Goal: Task Accomplishment & Management: Manage account settings

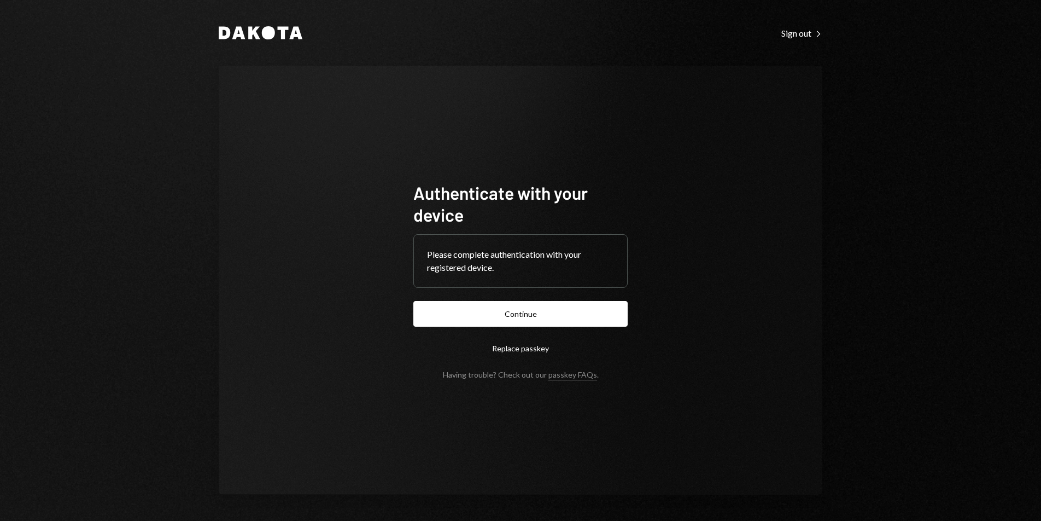
click at [512, 328] on form "Authenticate with your device Please complete authentication with your register…" at bounding box center [520, 280] width 214 height 197
click at [509, 321] on button "Continue" at bounding box center [520, 314] width 214 height 26
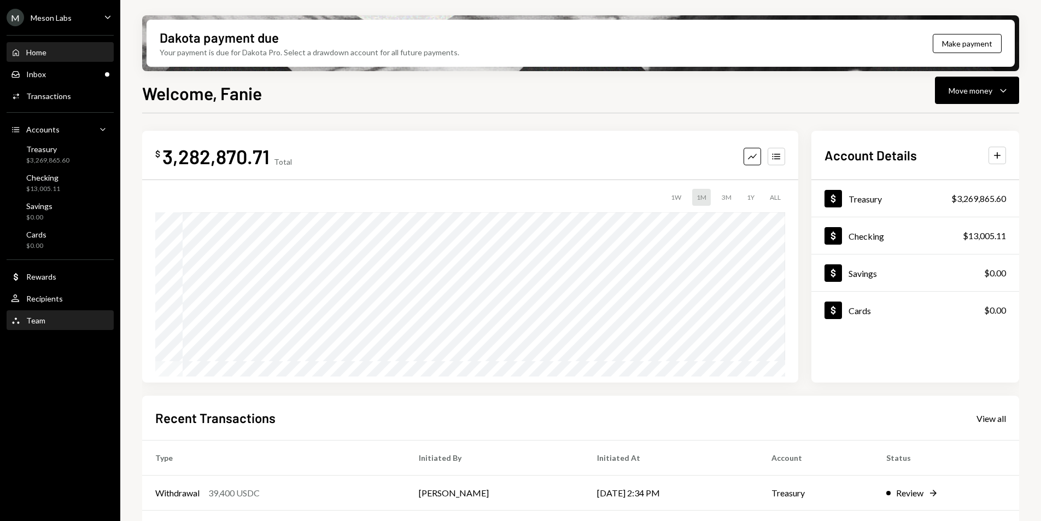
click at [37, 320] on div "Team" at bounding box center [35, 320] width 19 height 9
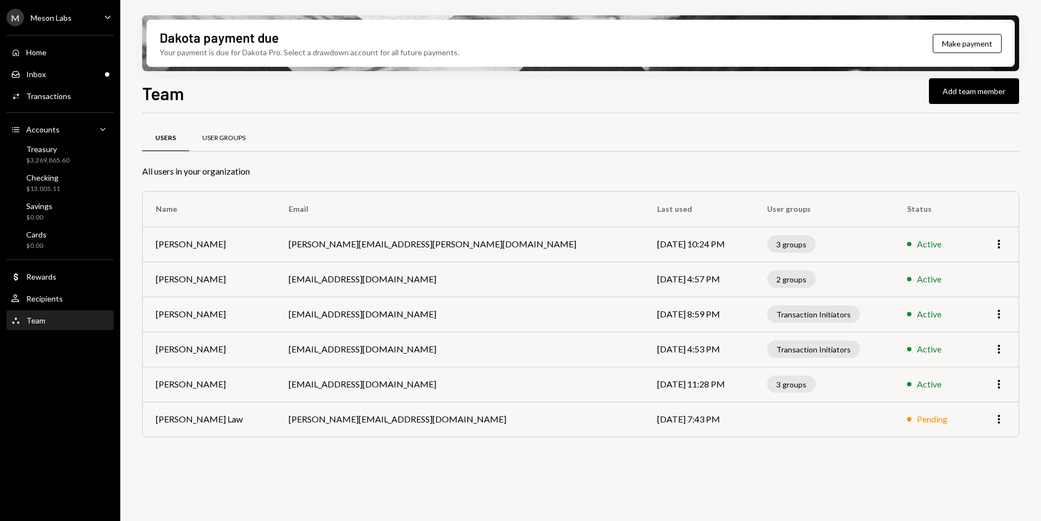
click at [223, 145] on div "User Groups" at bounding box center [223, 138] width 69 height 26
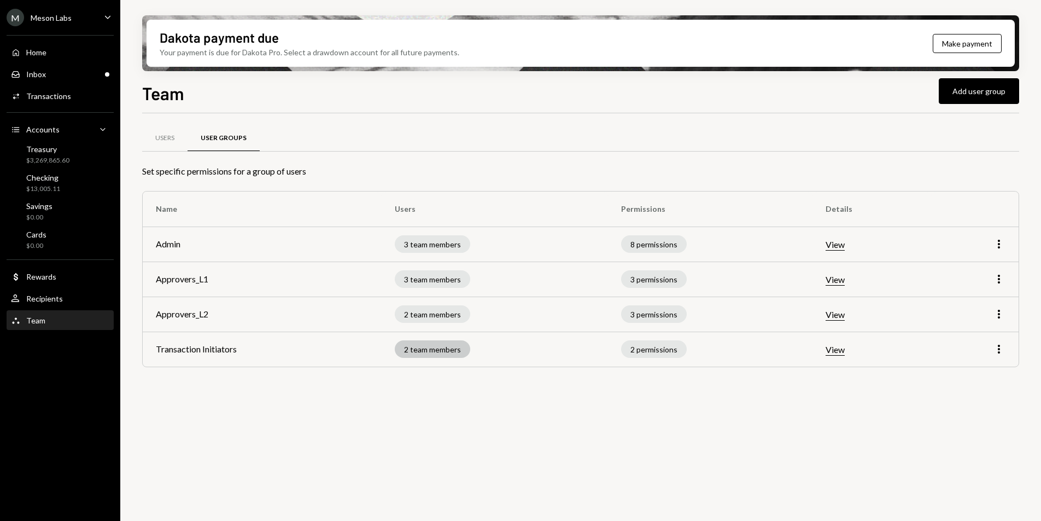
click at [464, 348] on div "2 team members" at bounding box center [432, 348] width 75 height 17
click at [994, 349] on icon "More" at bounding box center [999, 348] width 13 height 13
click at [973, 367] on div "Edit" at bounding box center [974, 372] width 55 height 19
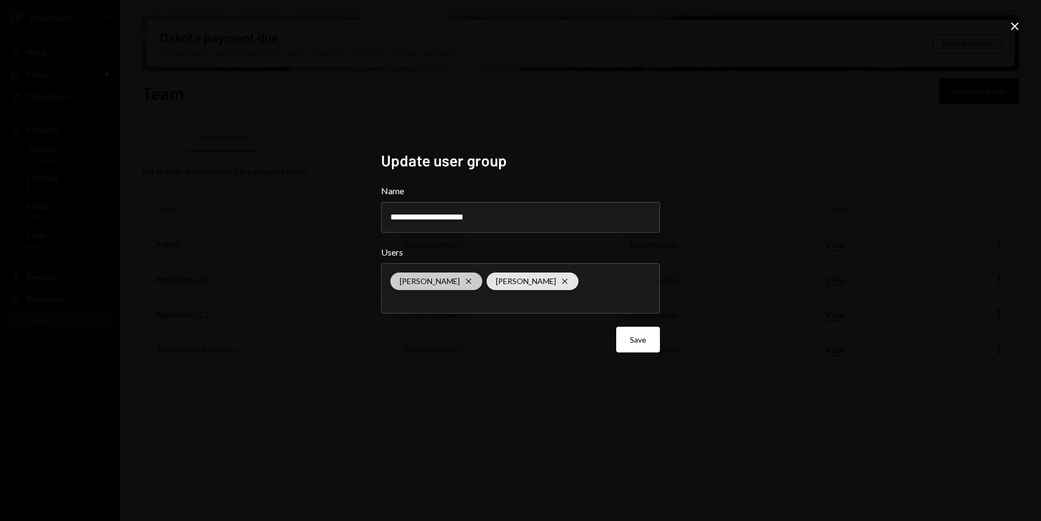
click at [464, 283] on icon "Cross" at bounding box center [468, 281] width 9 height 9
click at [745, 343] on div "**********" at bounding box center [520, 260] width 1041 height 521
click at [638, 339] on button "Save" at bounding box center [638, 339] width 44 height 26
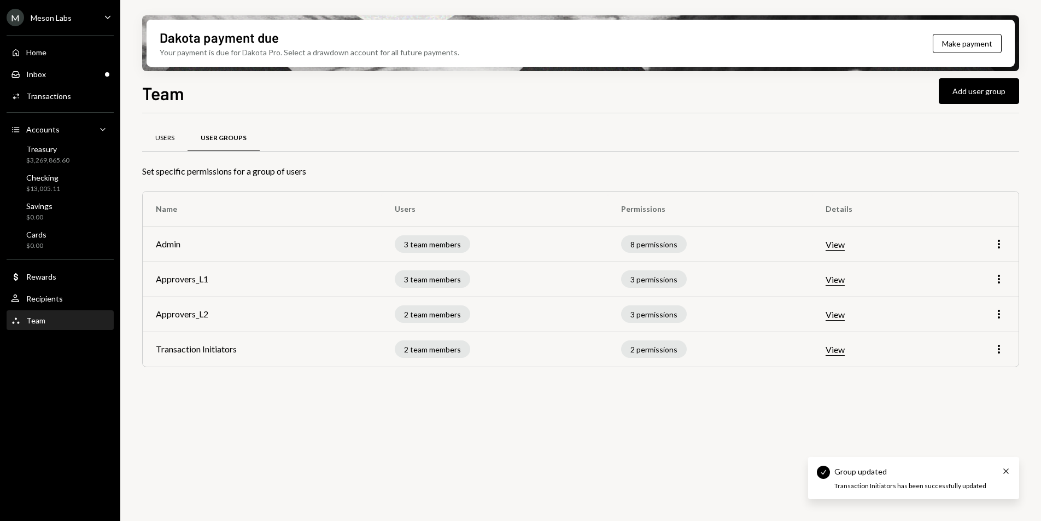
click at [165, 138] on div "Users" at bounding box center [164, 137] width 19 height 9
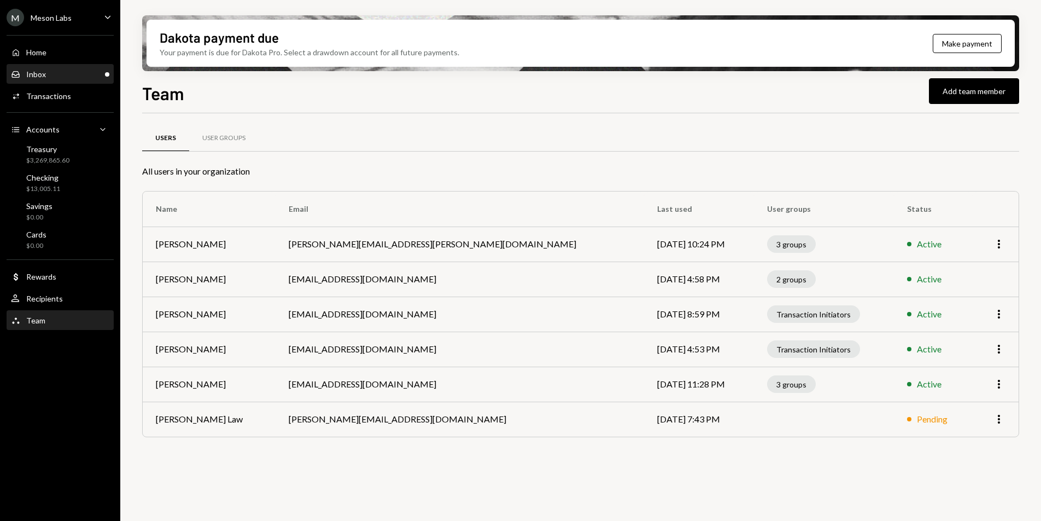
click at [71, 68] on div "Inbox Inbox" at bounding box center [60, 74] width 98 height 19
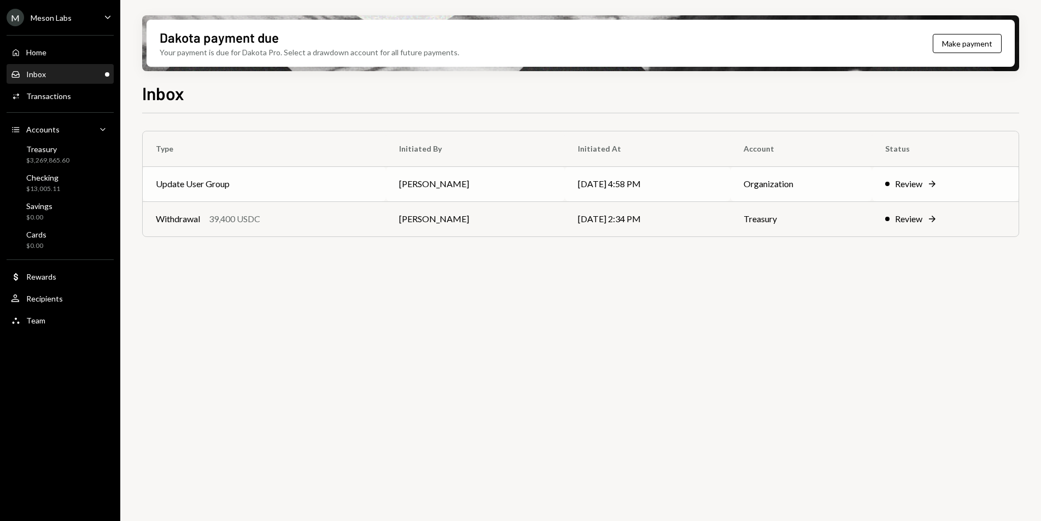
click at [264, 178] on td "Update User Group" at bounding box center [264, 183] width 243 height 35
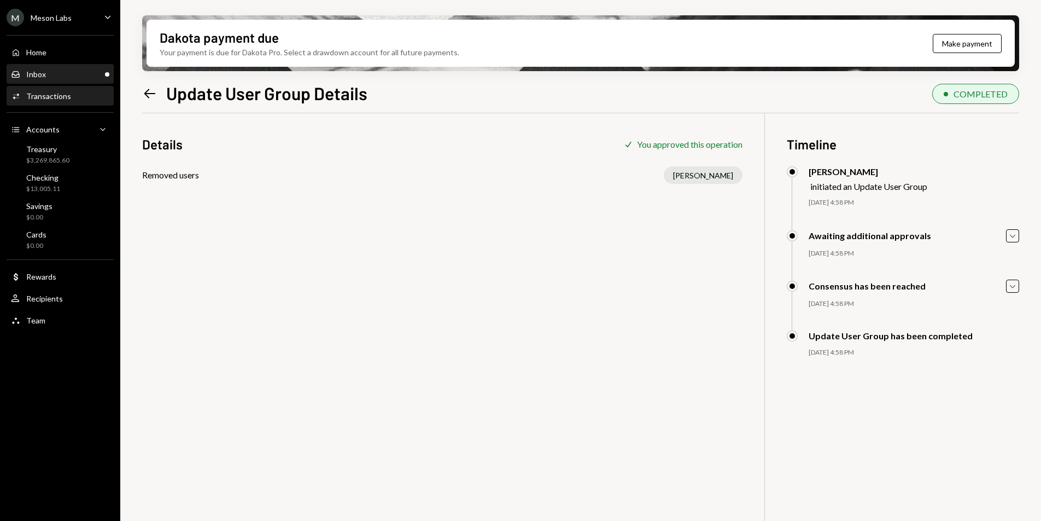
click at [50, 71] on div "Inbox Inbox" at bounding box center [60, 74] width 98 height 10
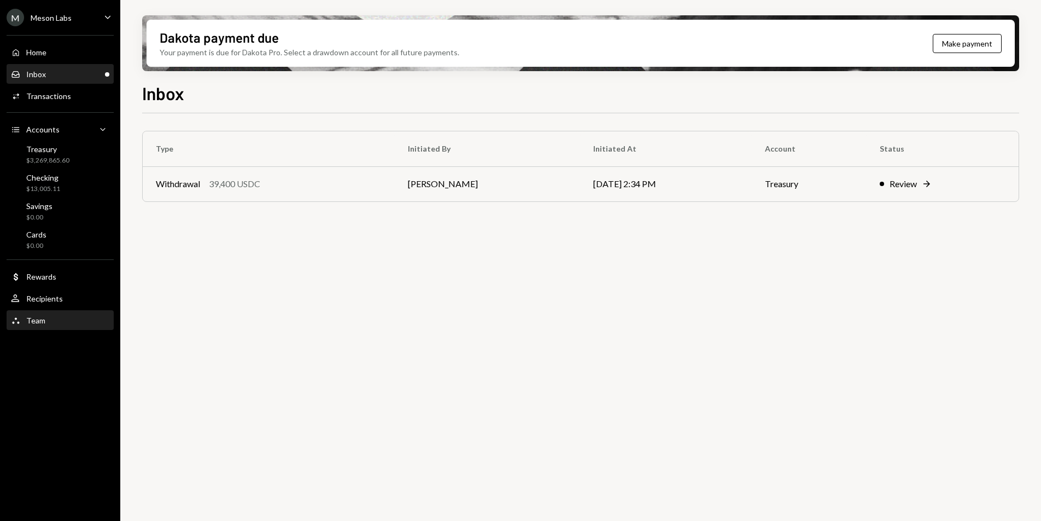
click at [53, 314] on div "Team Team" at bounding box center [60, 320] width 98 height 19
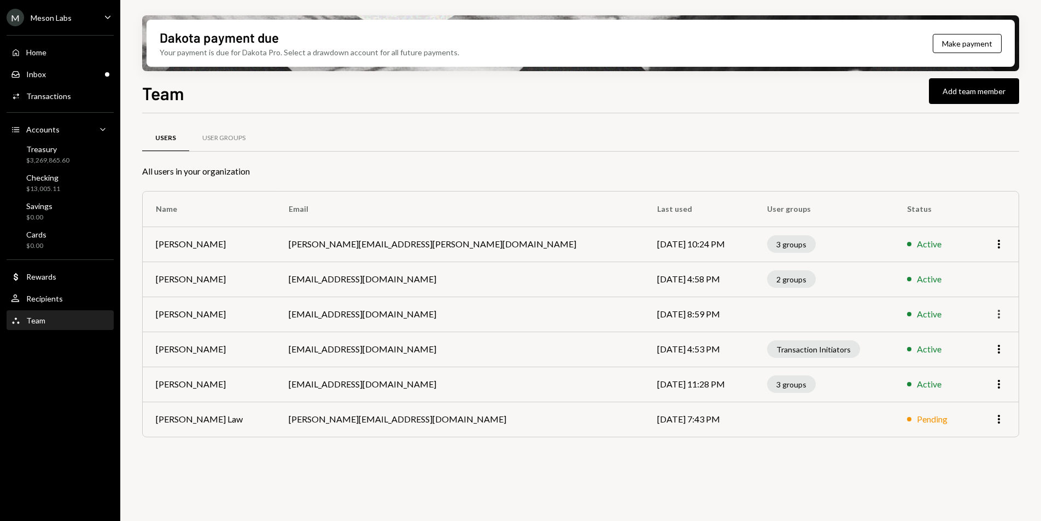
click at [1005, 314] on icon "More" at bounding box center [999, 313] width 13 height 13
click at [979, 355] on div "Remove" at bounding box center [974, 356] width 55 height 19
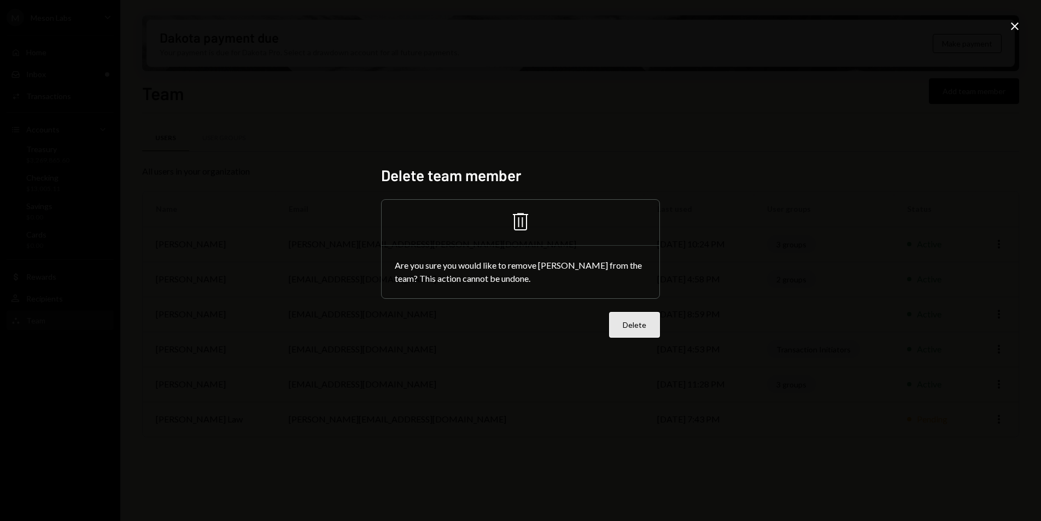
click at [647, 323] on button "Delete" at bounding box center [634, 325] width 51 height 26
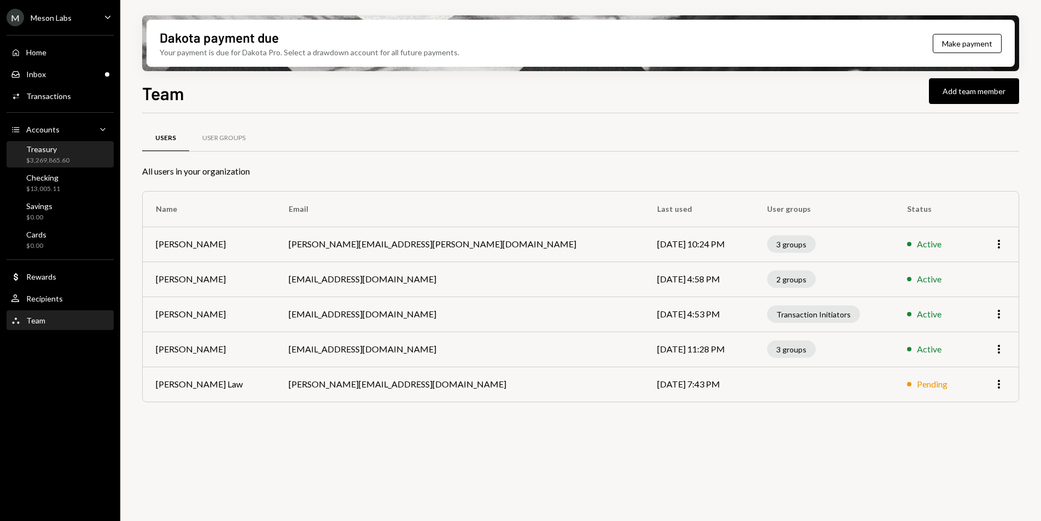
click at [62, 159] on div "$3,269,865.60" at bounding box center [47, 160] width 43 height 9
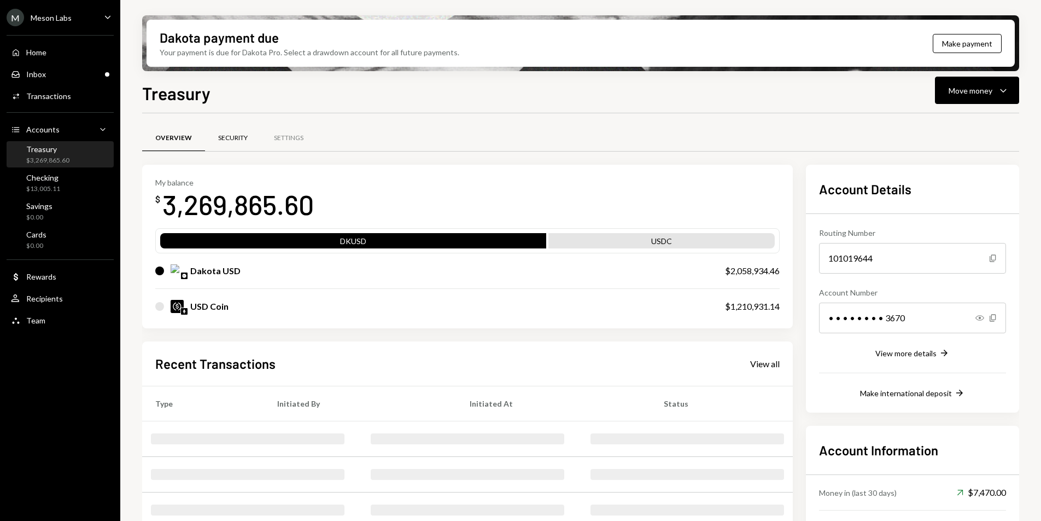
click at [225, 139] on div "Security" at bounding box center [233, 137] width 30 height 9
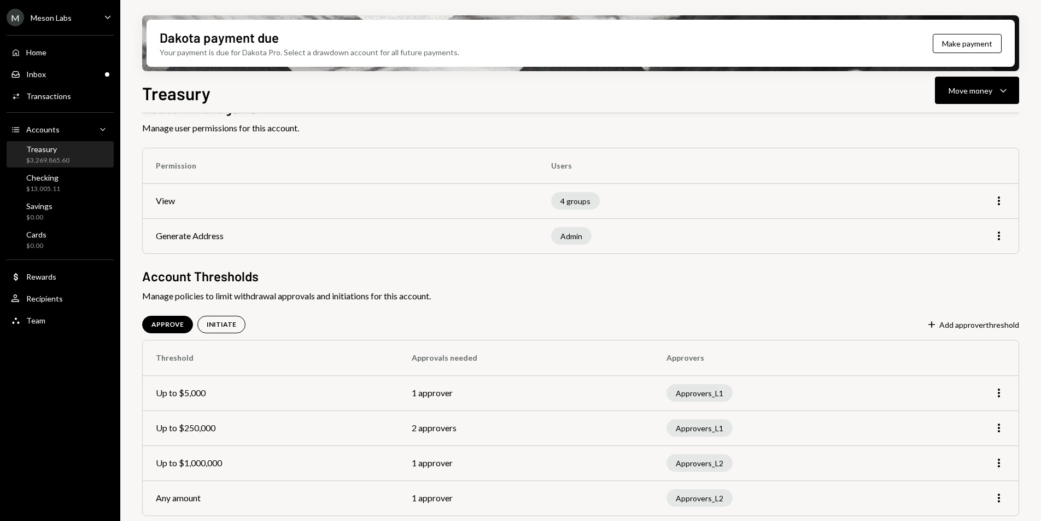
scroll to position [70, 0]
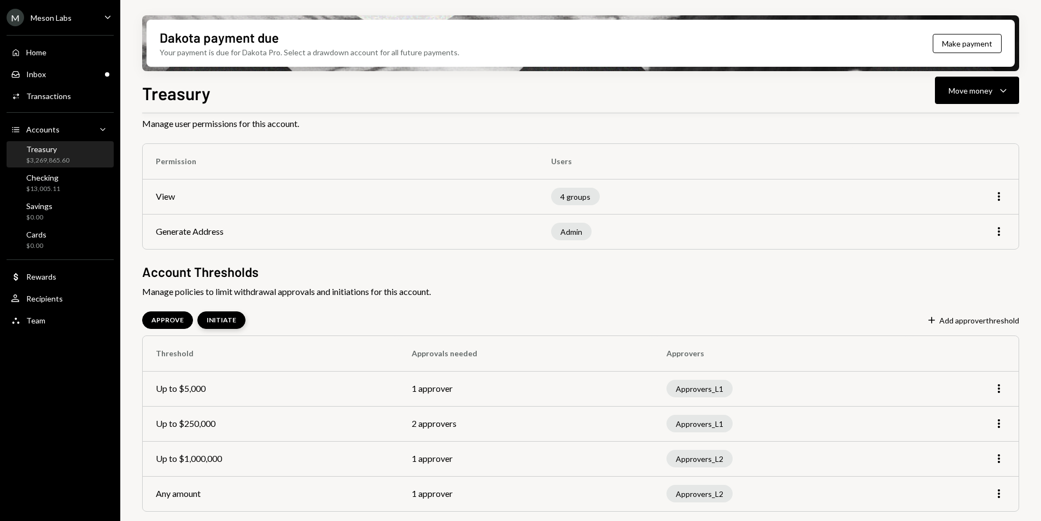
click at [225, 324] on div "INITIATE" at bounding box center [222, 320] width 30 height 9
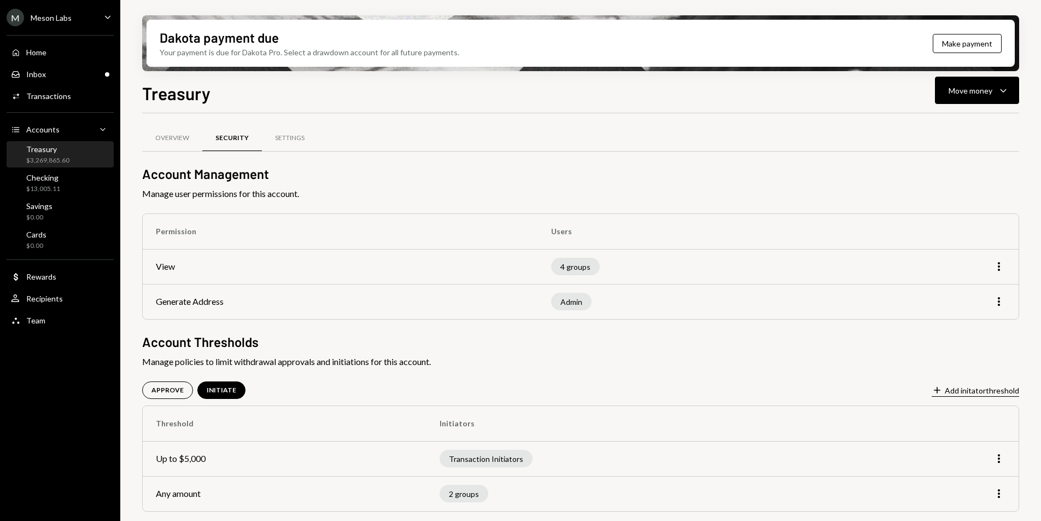
click at [983, 394] on button "Plus Add initator threshold" at bounding box center [975, 390] width 87 height 12
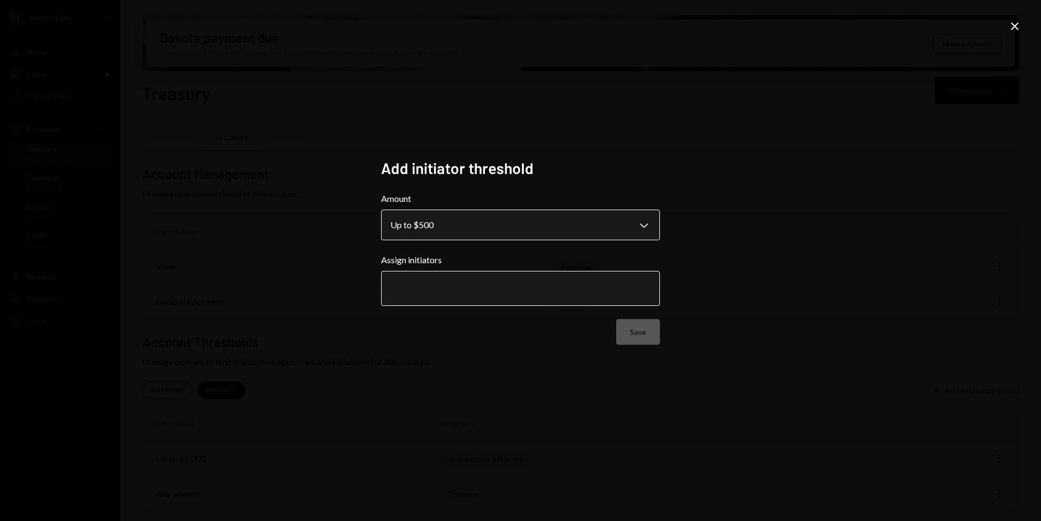
click at [495, 234] on body "**********" at bounding box center [520, 260] width 1041 height 521
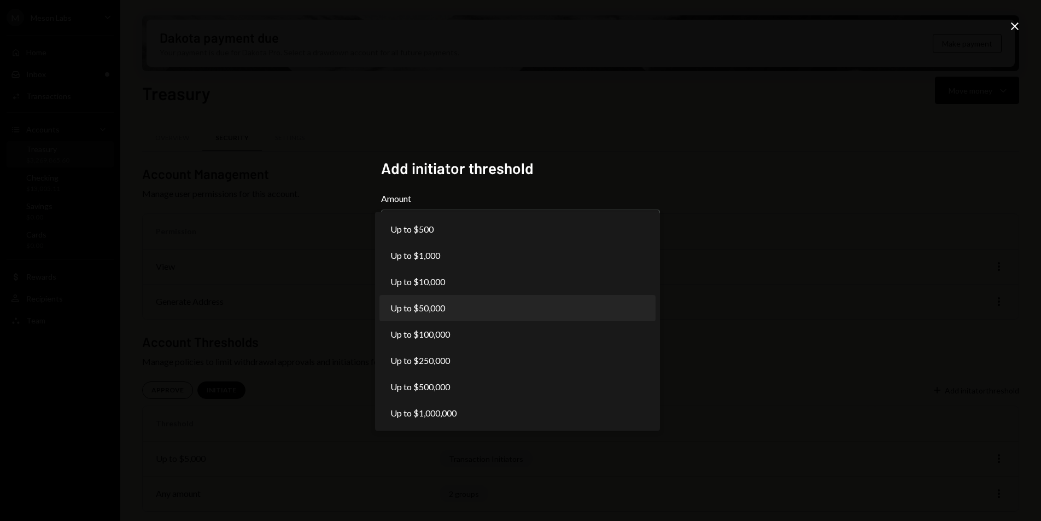
select select "*****"
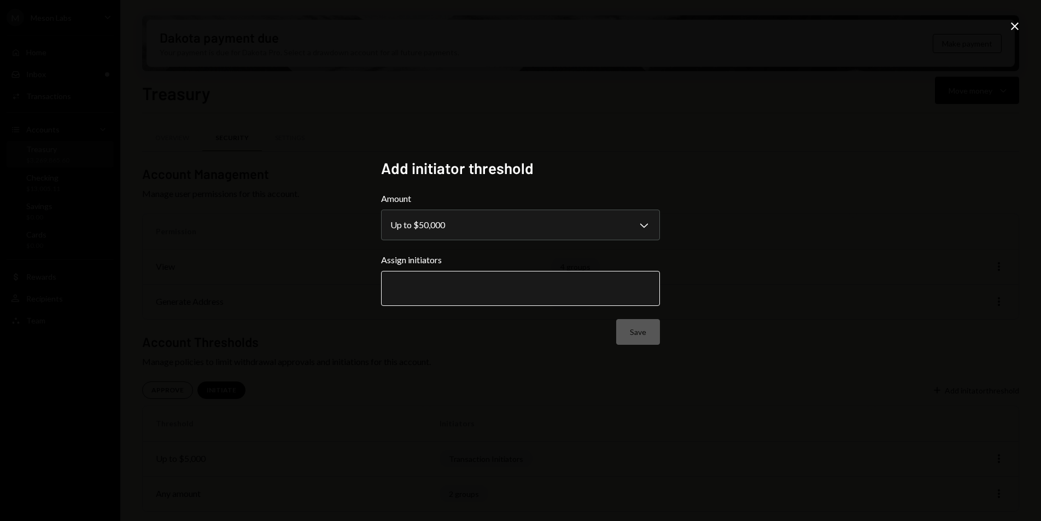
click at [443, 293] on input "text" at bounding box center [520, 288] width 260 height 10
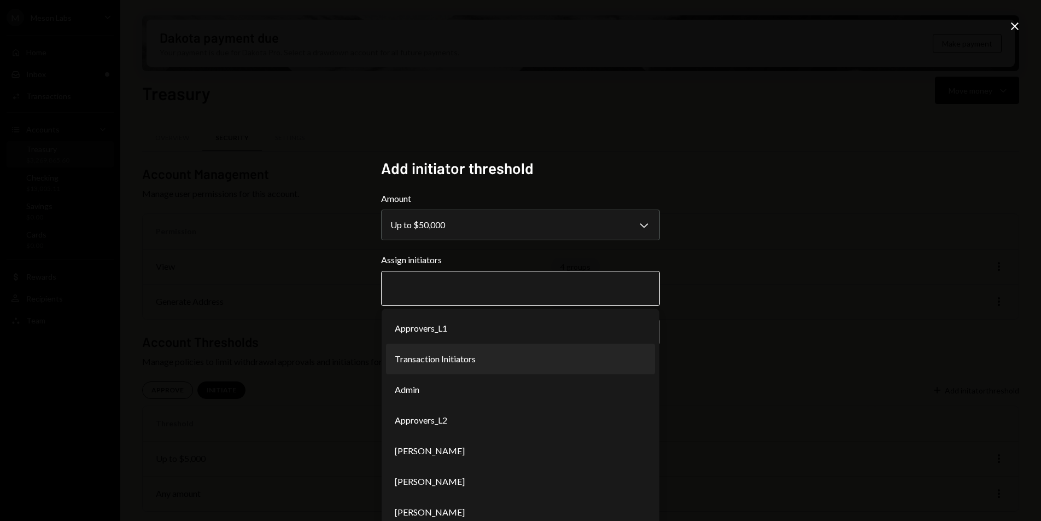
click at [452, 353] on li "Transaction Initiators" at bounding box center [520, 358] width 269 height 31
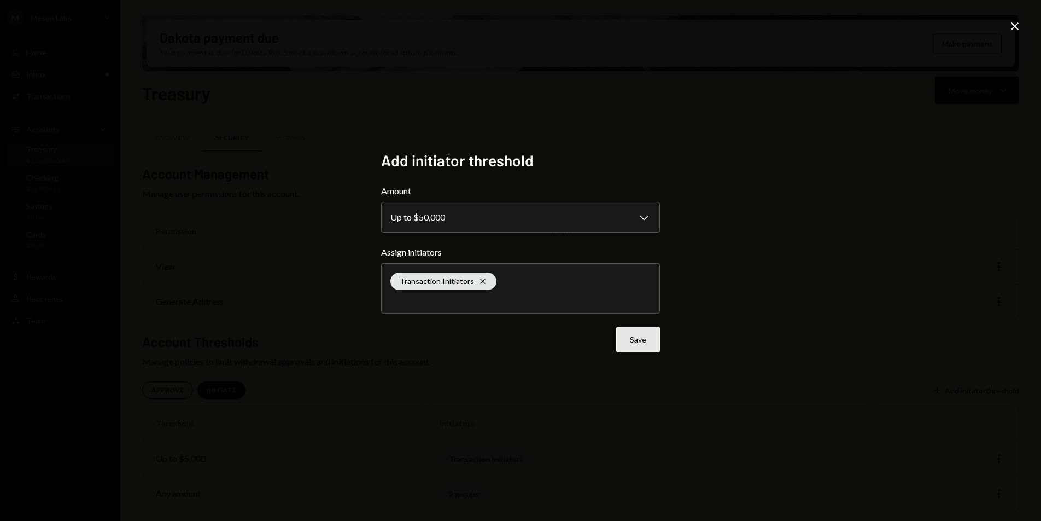
click at [651, 345] on button "Save" at bounding box center [638, 339] width 44 height 26
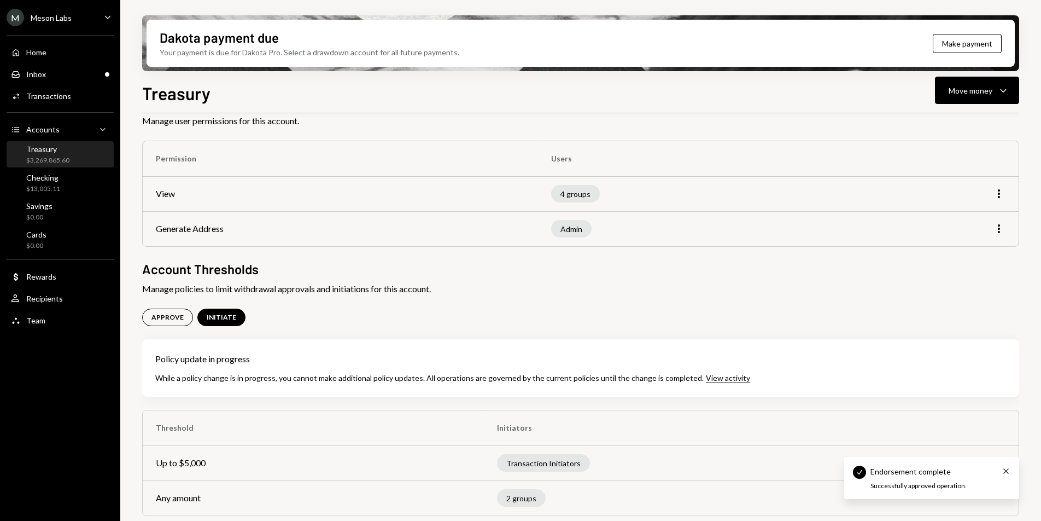
scroll to position [77, 0]
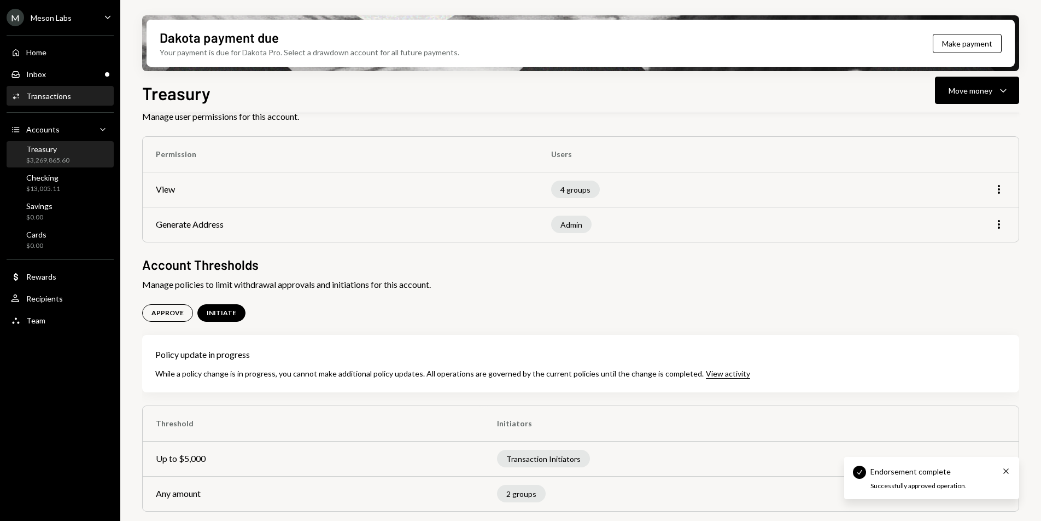
click at [52, 87] on div "Activities Transactions" at bounding box center [60, 96] width 98 height 19
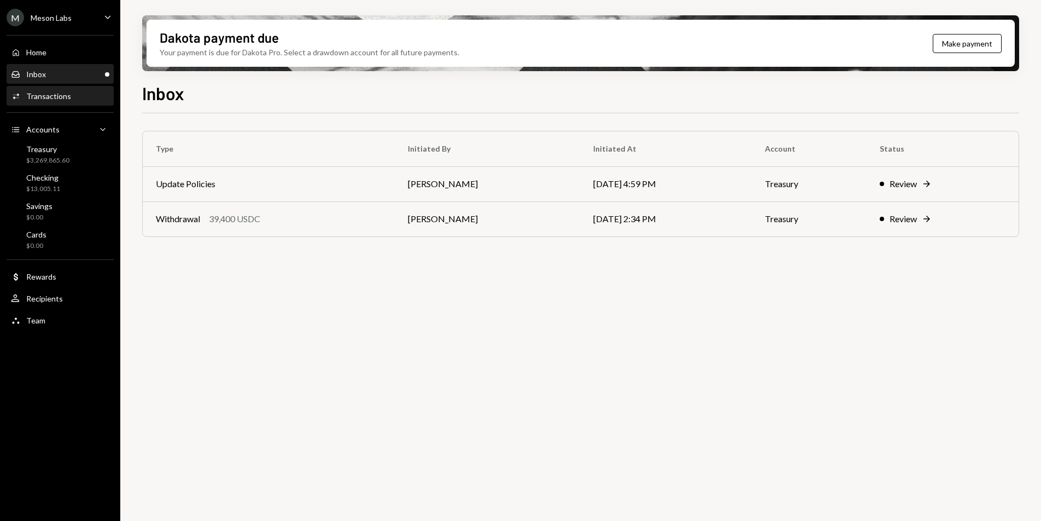
click at [67, 101] on div "Activities Transactions" at bounding box center [60, 96] width 98 height 19
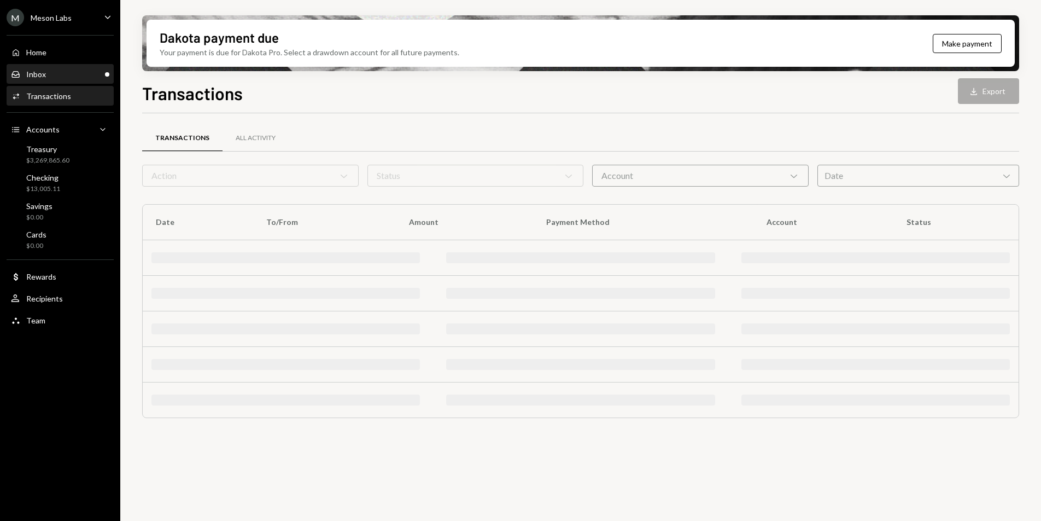
click at [56, 79] on div "Inbox Inbox" at bounding box center [60, 74] width 98 height 10
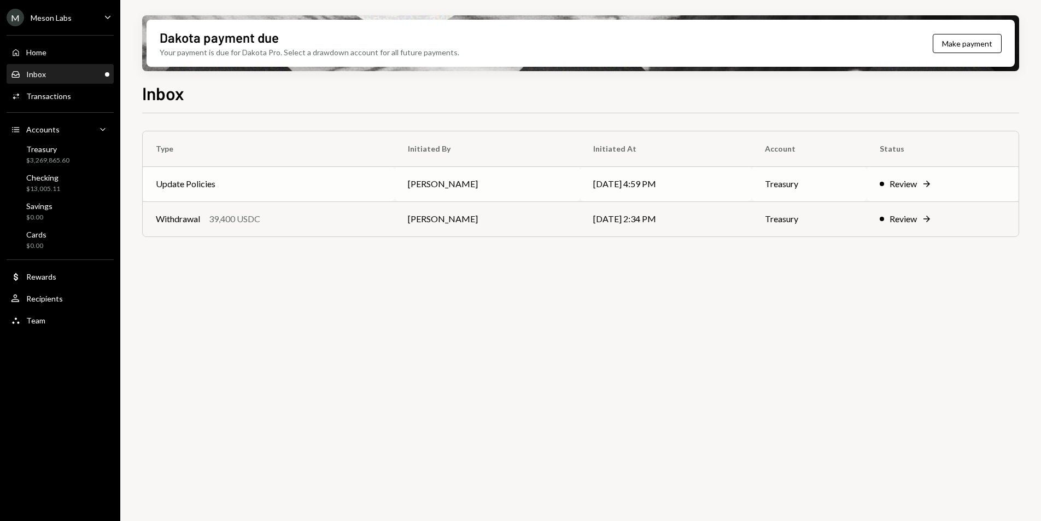
click at [184, 173] on td "Update Policies" at bounding box center [269, 183] width 252 height 35
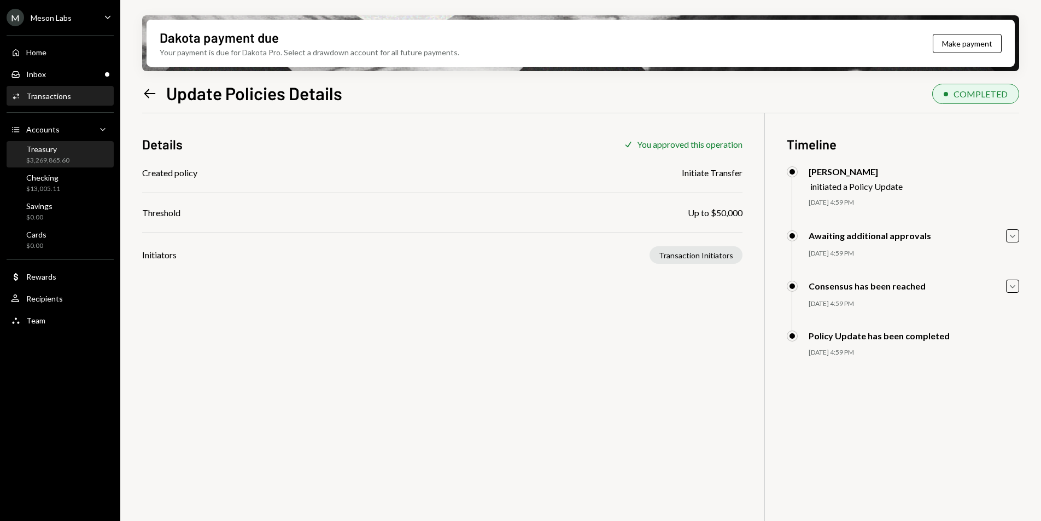
click at [52, 161] on div "$3,269,865.60" at bounding box center [47, 160] width 43 height 9
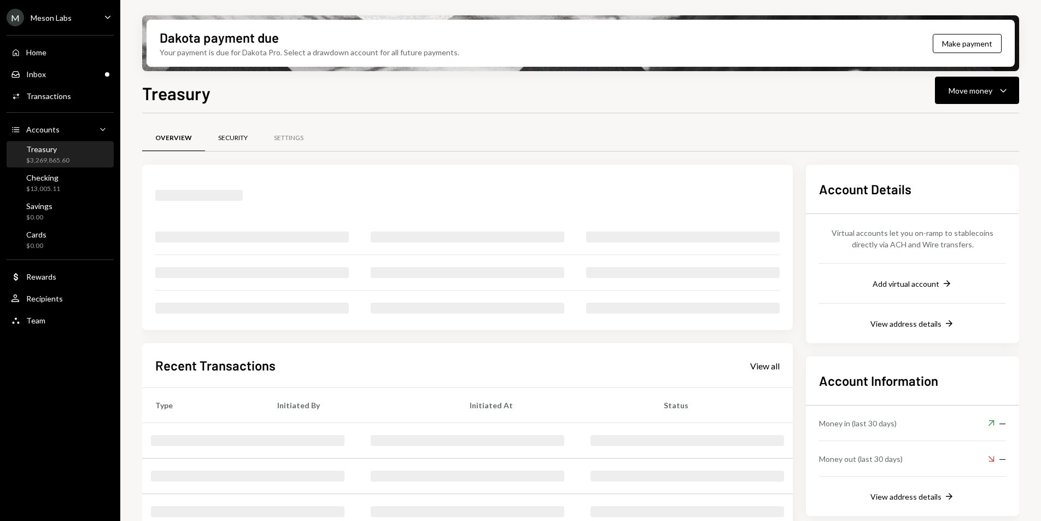
click at [230, 139] on div "Security" at bounding box center [233, 137] width 30 height 9
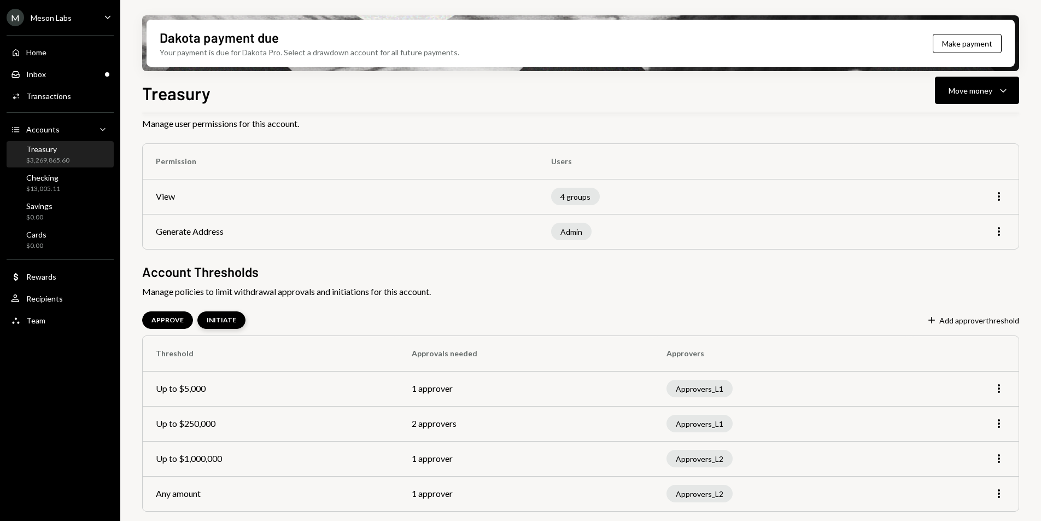
click at [222, 313] on div "INITIATE" at bounding box center [221, 319] width 48 height 17
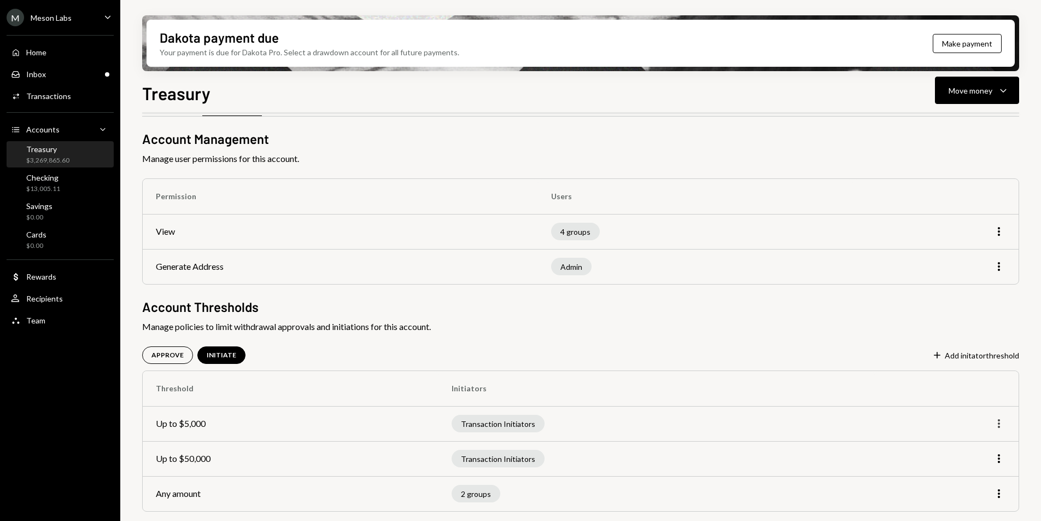
click at [997, 424] on icon "More" at bounding box center [999, 423] width 13 height 13
click at [977, 464] on div "Remove" at bounding box center [974, 465] width 55 height 19
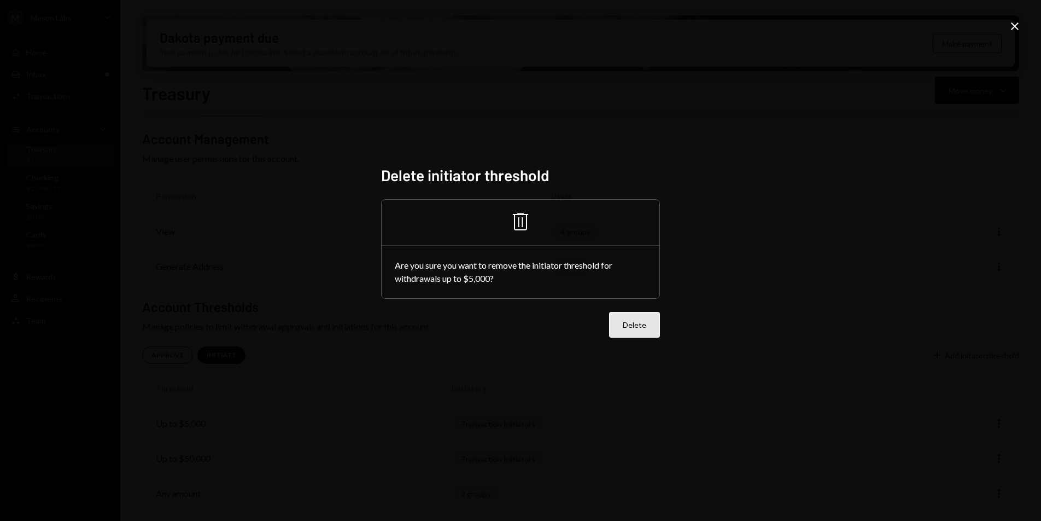
click at [629, 322] on button "Delete" at bounding box center [634, 325] width 51 height 26
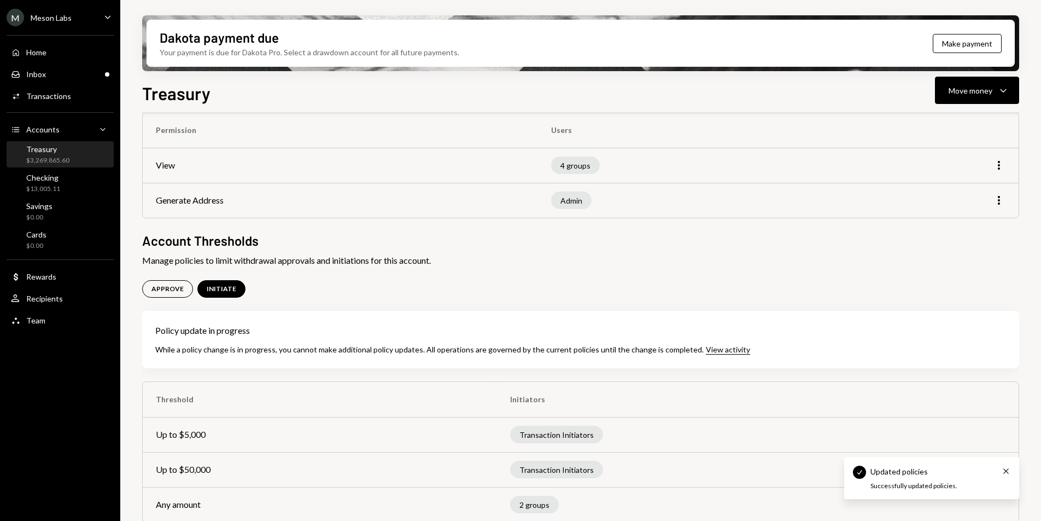
scroll to position [112, 0]
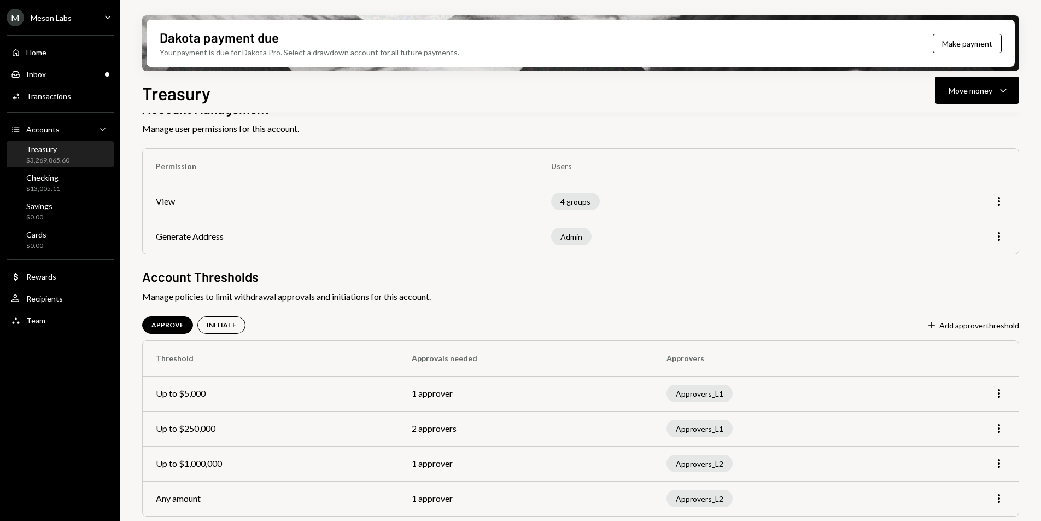
scroll to position [70, 0]
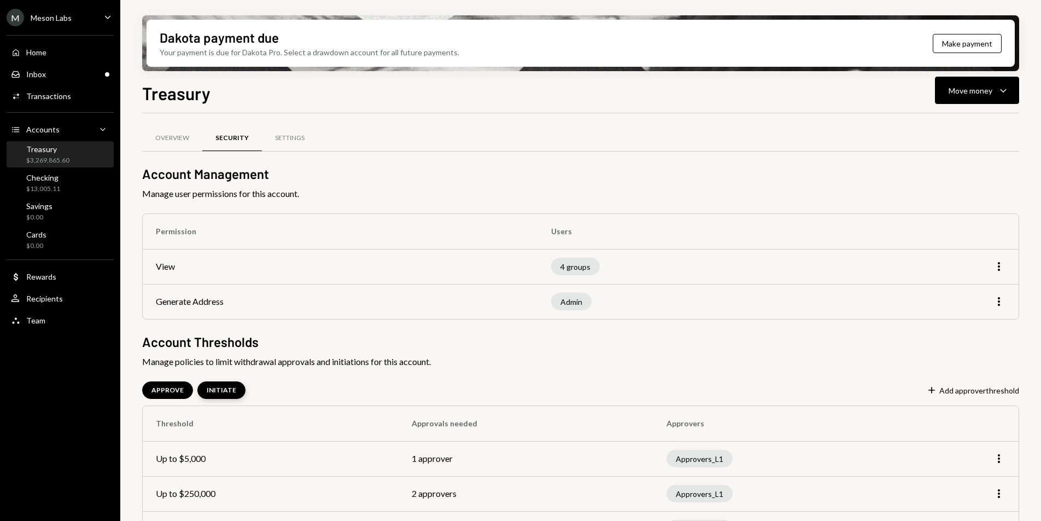
click at [213, 398] on div "INITIATE" at bounding box center [221, 389] width 48 height 17
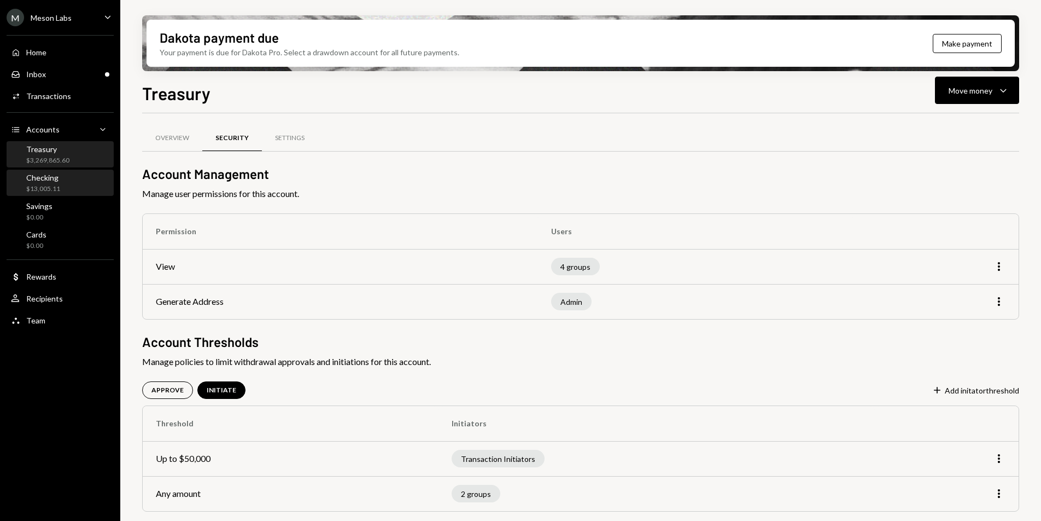
click at [77, 178] on div "Checking $13,005.11" at bounding box center [60, 183] width 98 height 21
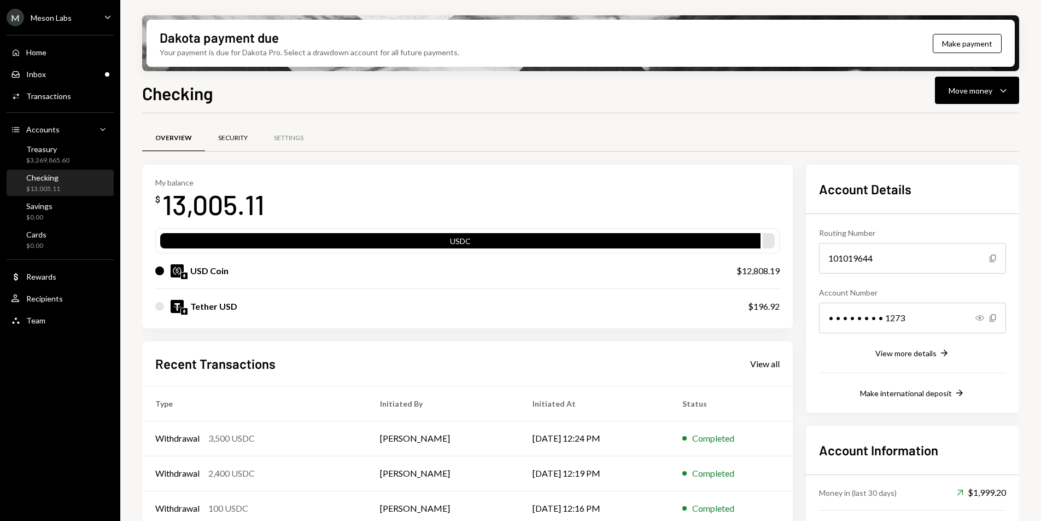
click at [217, 144] on div "Security" at bounding box center [233, 138] width 56 height 26
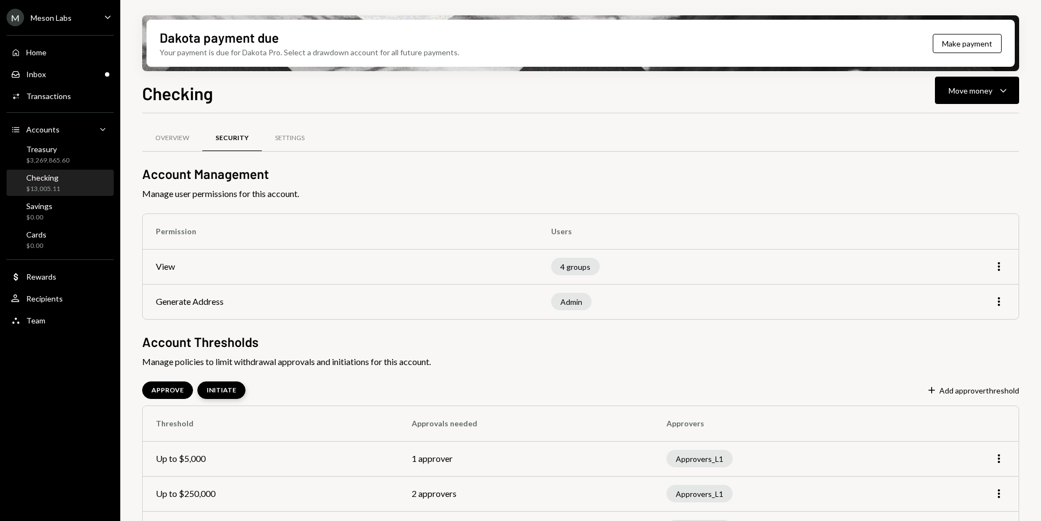
click at [217, 394] on div "INITIATE" at bounding box center [222, 390] width 30 height 9
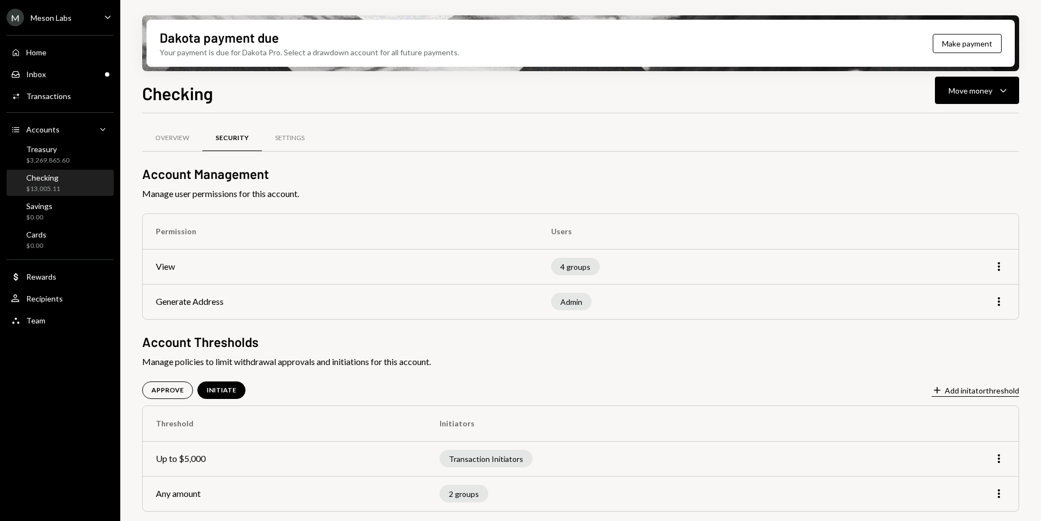
click at [976, 392] on button "Plus Add initator threshold" at bounding box center [975, 390] width 87 height 12
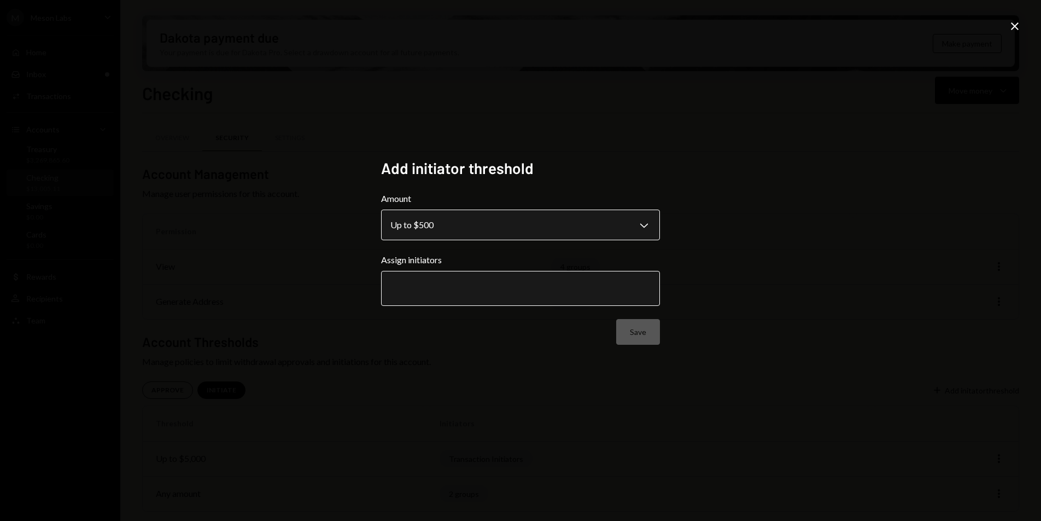
click at [463, 220] on body "**********" at bounding box center [520, 260] width 1041 height 521
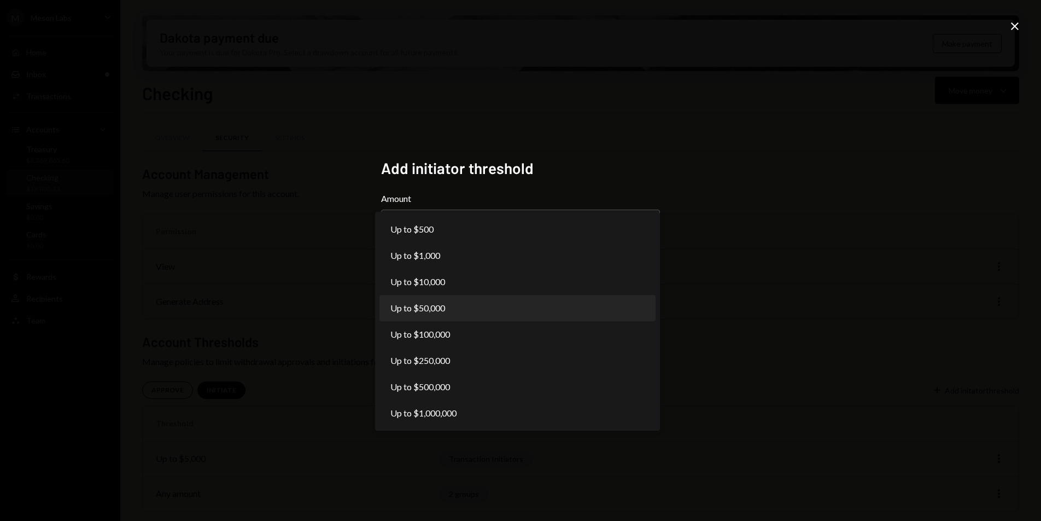
select select "*****"
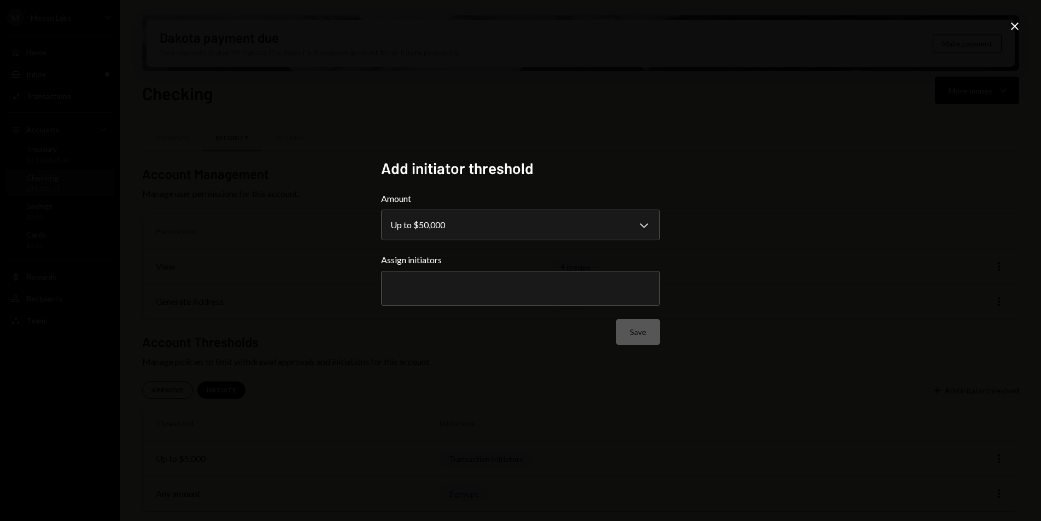
click at [474, 296] on div at bounding box center [520, 288] width 260 height 27
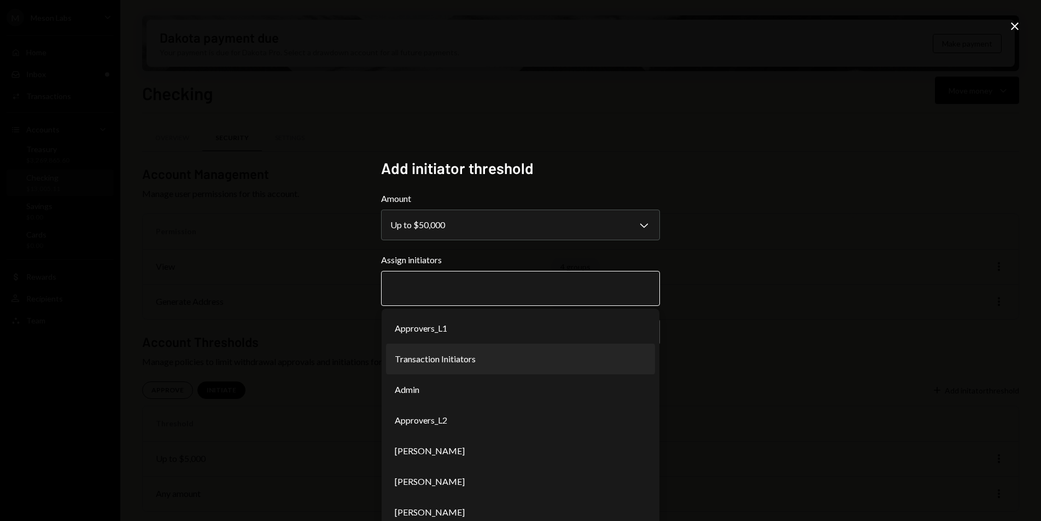
click at [446, 355] on li "Transaction Initiators" at bounding box center [520, 358] width 269 height 31
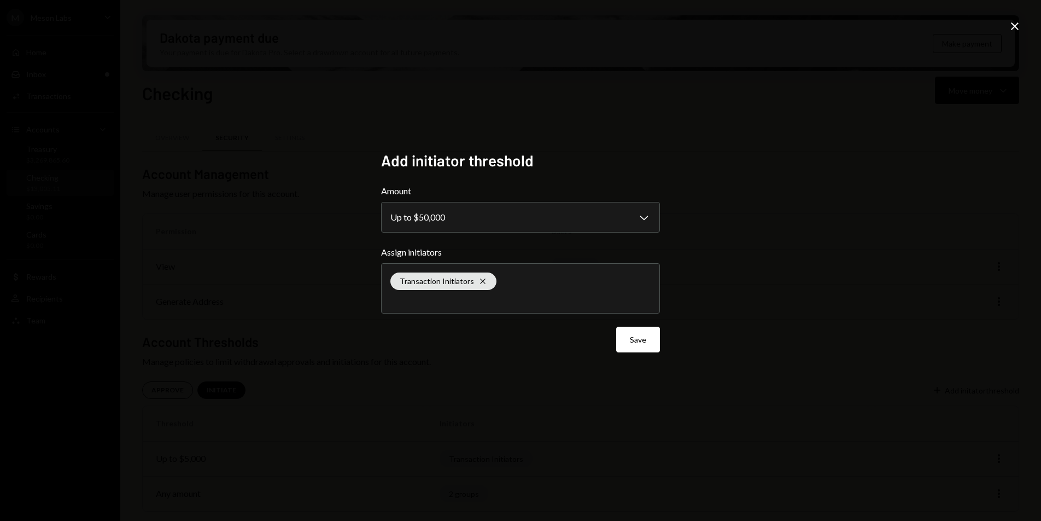
click at [624, 348] on button "Save" at bounding box center [638, 339] width 44 height 26
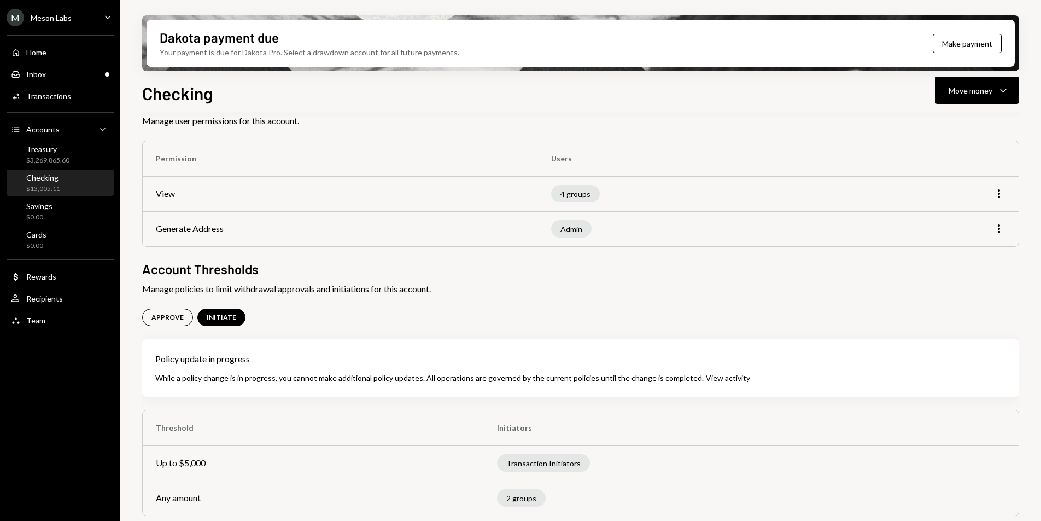
scroll to position [77, 0]
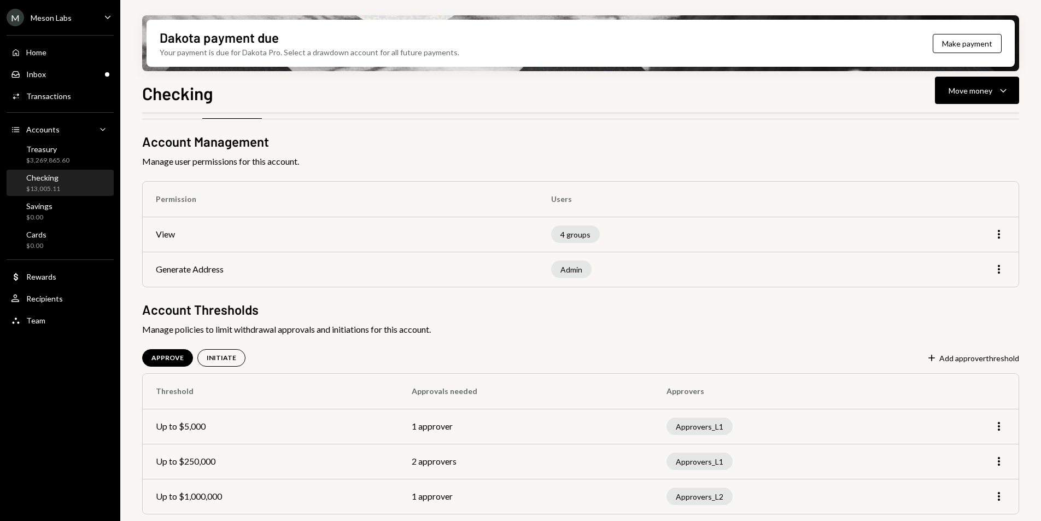
scroll to position [35, 0]
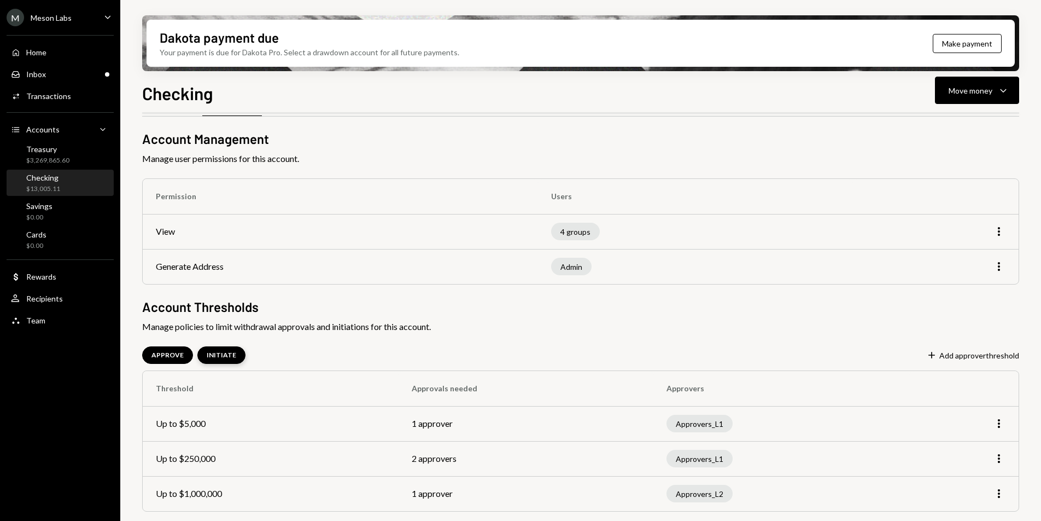
click at [226, 351] on div "INITIATE" at bounding box center [222, 355] width 30 height 9
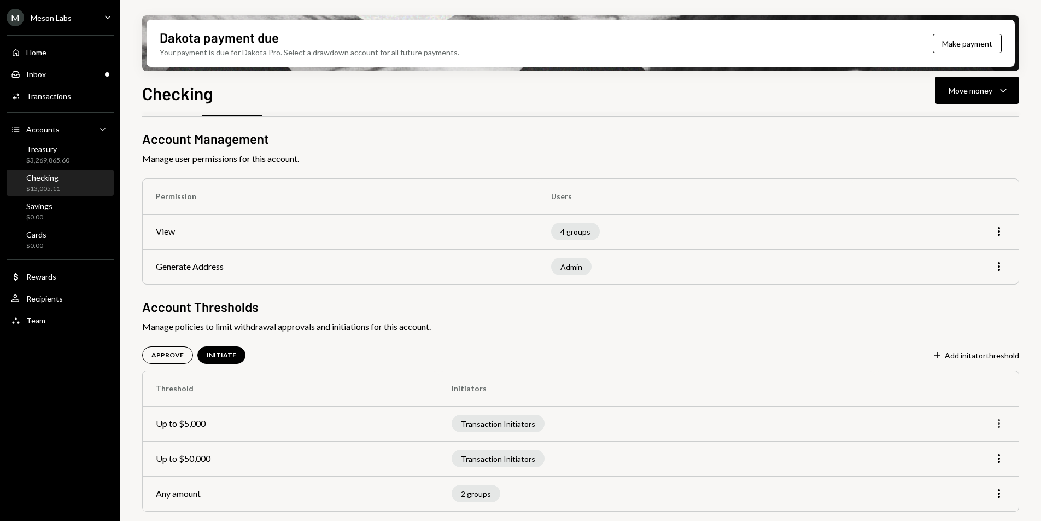
click at [997, 421] on icon "More" at bounding box center [999, 423] width 13 height 13
click at [967, 469] on div "Remove" at bounding box center [974, 465] width 55 height 19
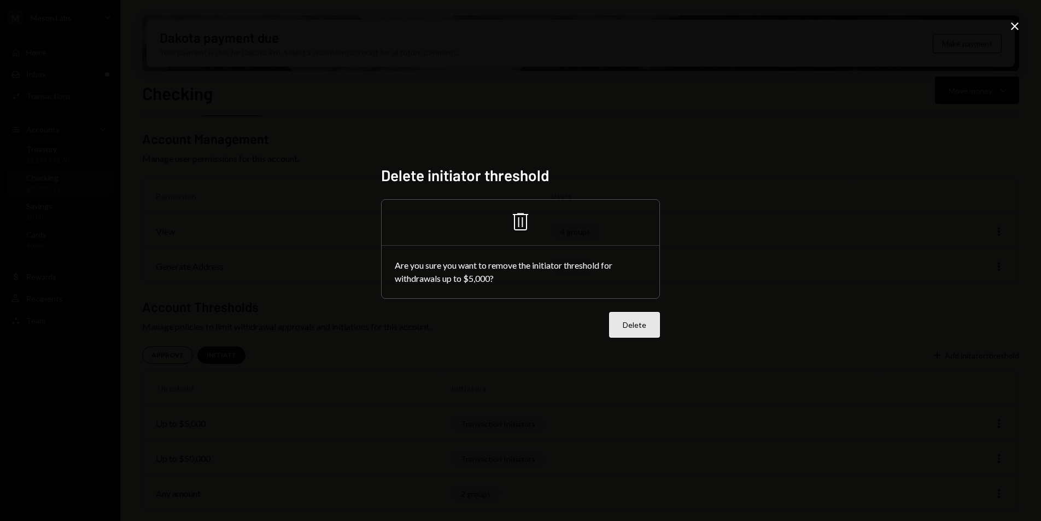
click at [655, 325] on button "Delete" at bounding box center [634, 325] width 51 height 26
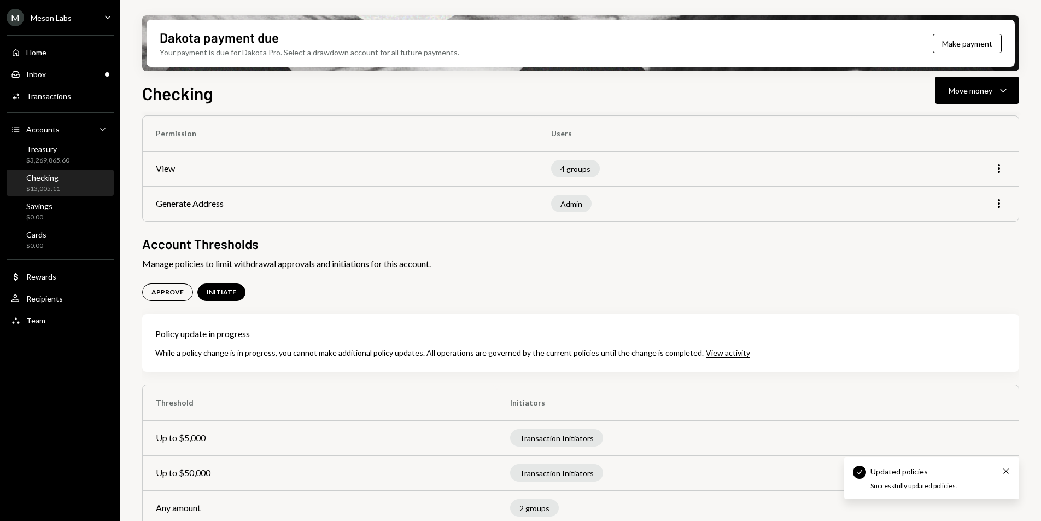
scroll to position [112, 0]
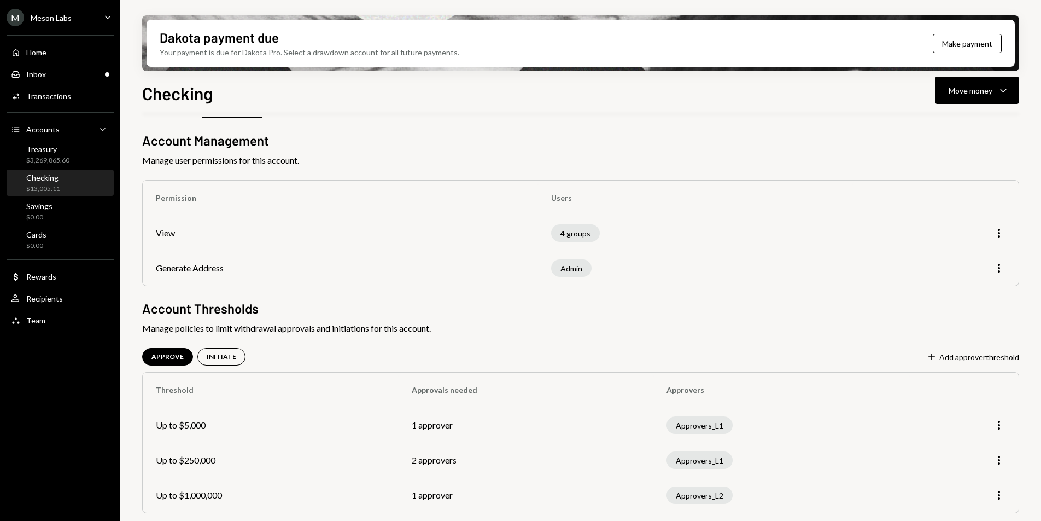
scroll to position [33, 0]
click at [226, 358] on div "INITIATE" at bounding box center [222, 357] width 30 height 9
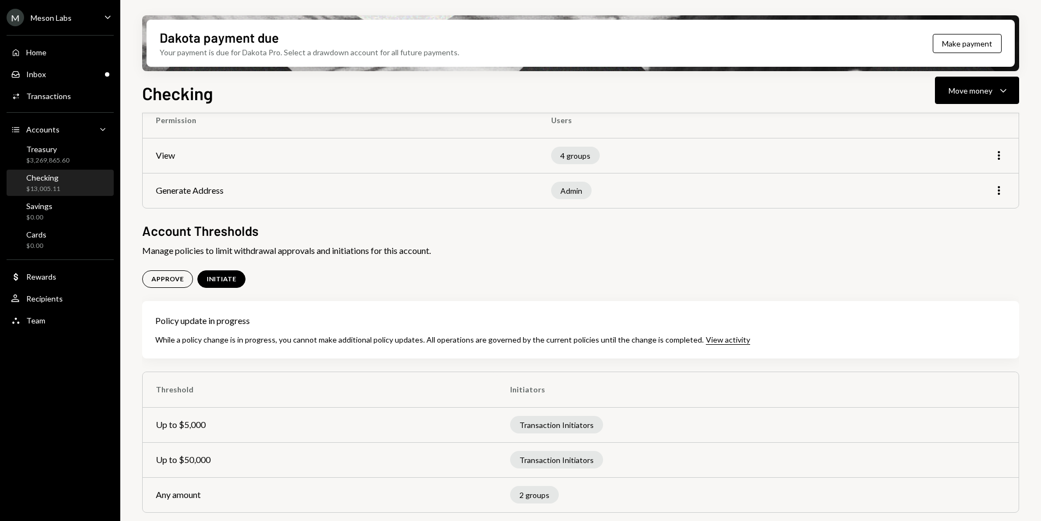
scroll to position [112, 0]
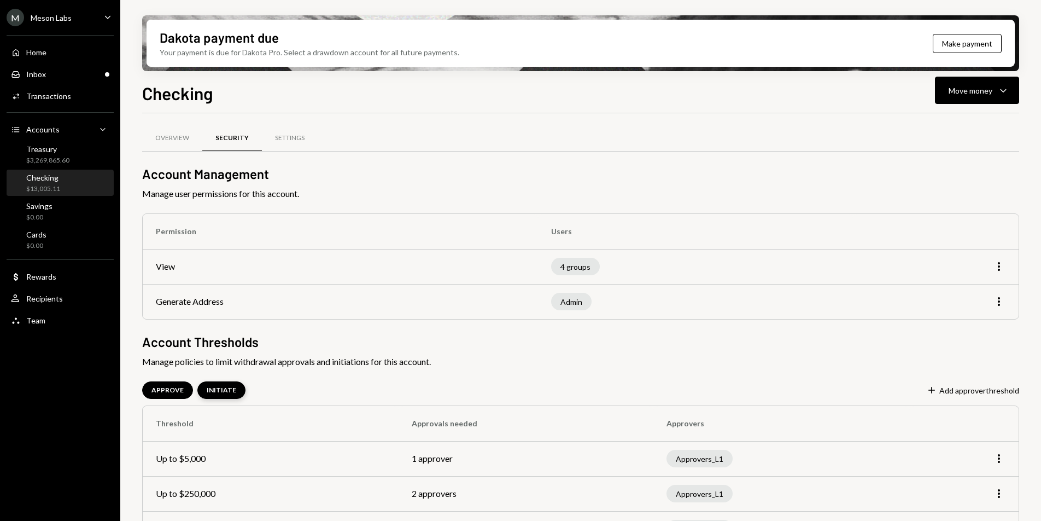
click at [231, 386] on div "INITIATE" at bounding box center [222, 390] width 30 height 9
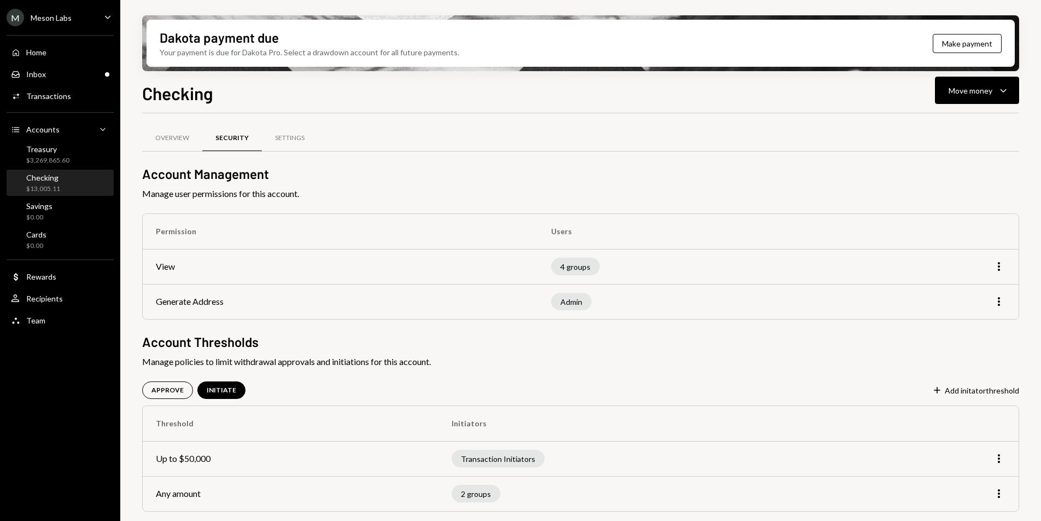
click at [55, 24] on div "M Meson Labs" at bounding box center [39, 17] width 65 height 17
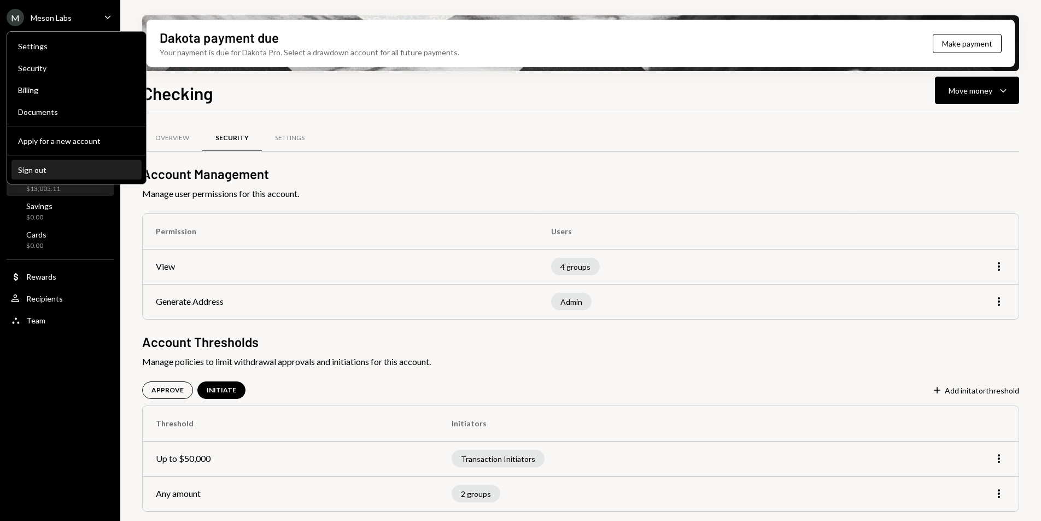
click at [65, 166] on div "Sign out" at bounding box center [76, 169] width 117 height 9
